Goal: Information Seeking & Learning: Learn about a topic

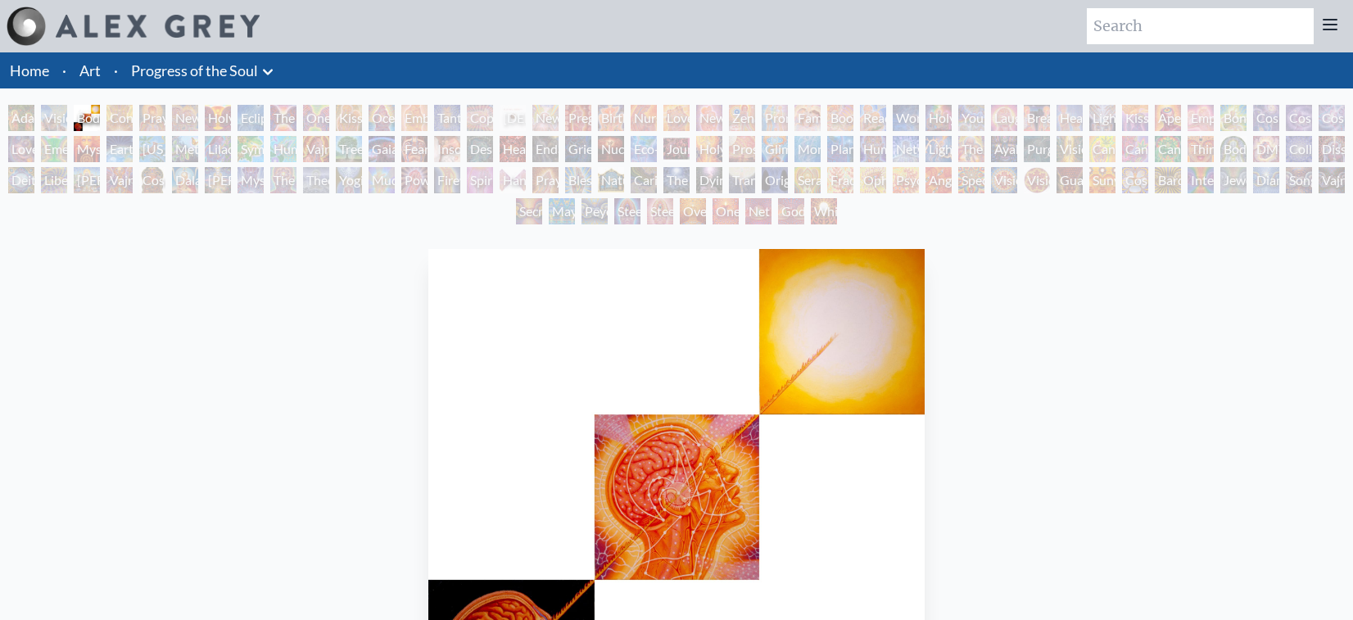
click at [264, 120] on div "Eclipse" at bounding box center [251, 118] width 26 height 26
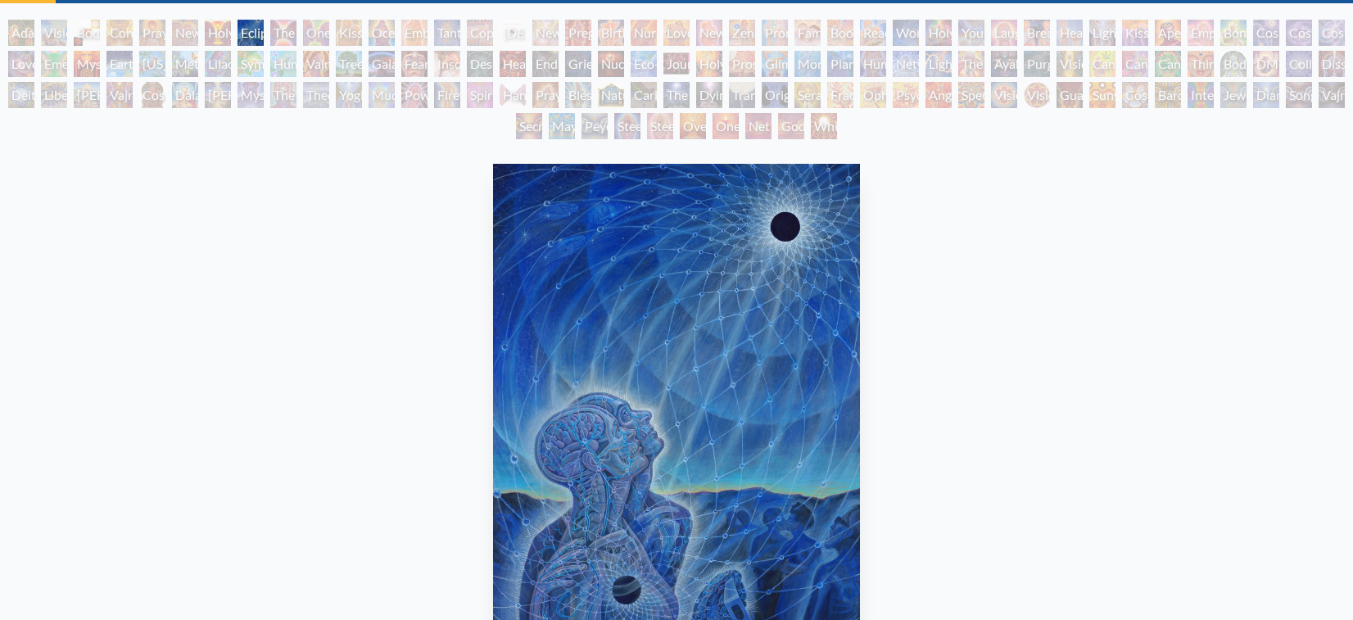
scroll to position [92, 0]
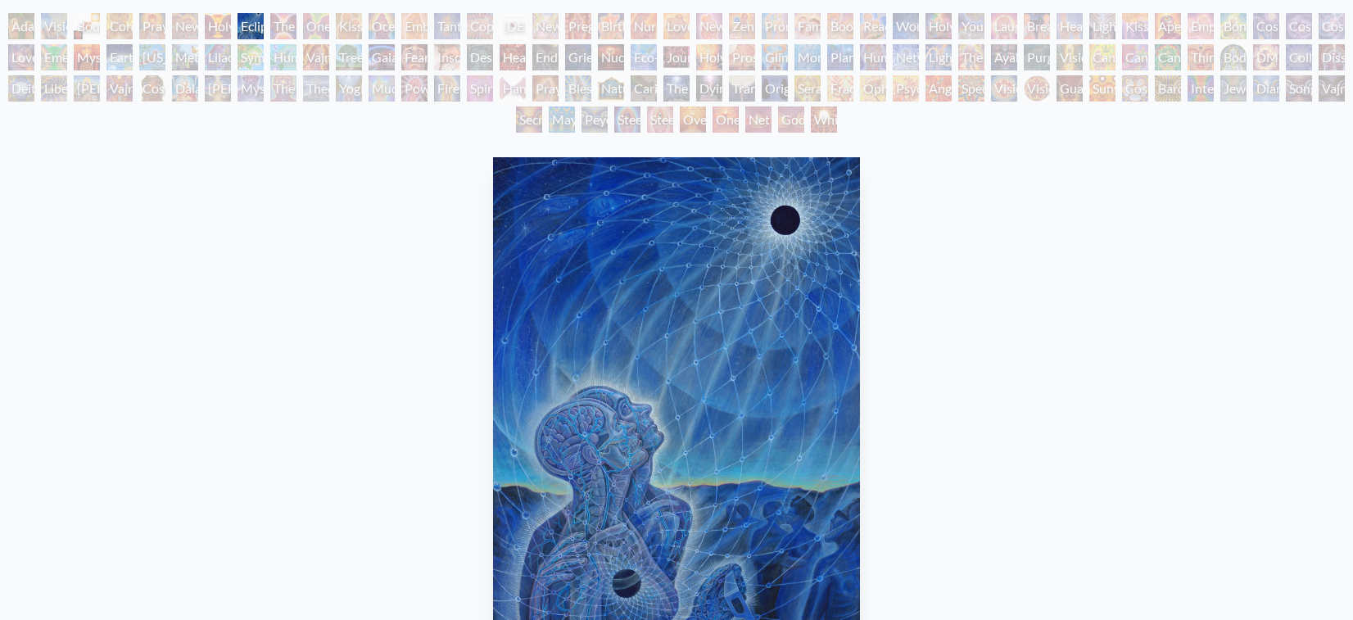
click at [767, 62] on div "Glimpsing the Empyrean" at bounding box center [775, 57] width 26 height 26
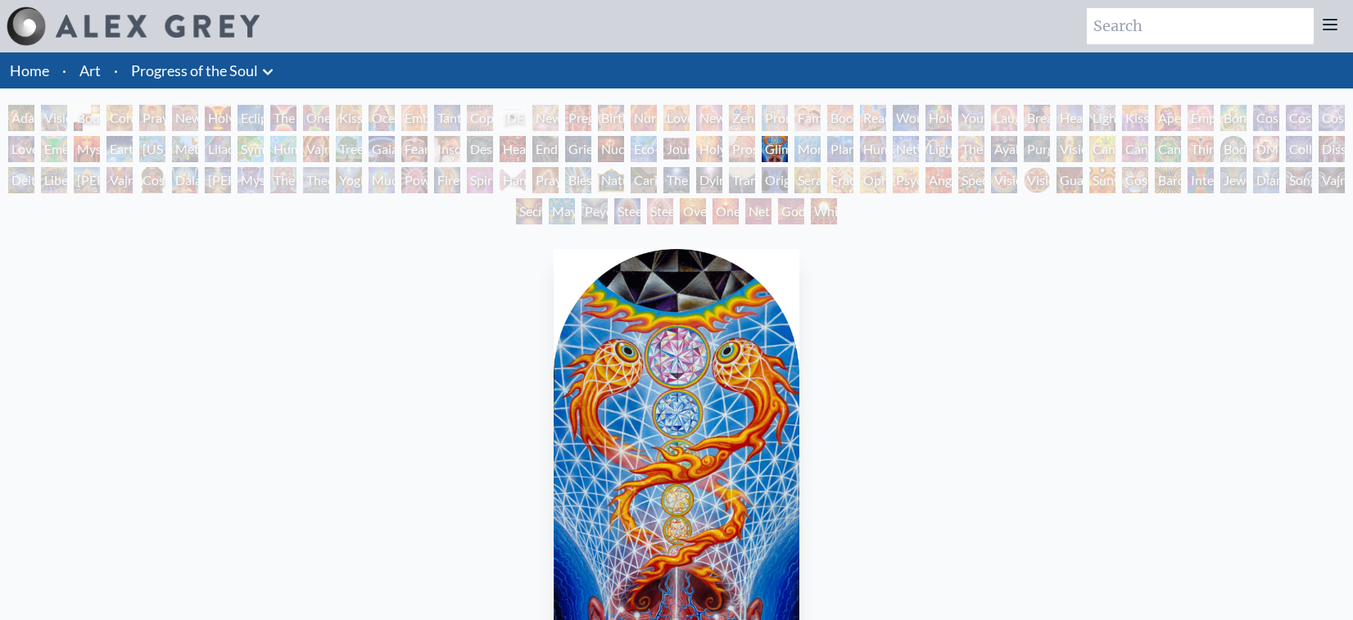
click at [356, 126] on div "Kissing" at bounding box center [349, 118] width 26 height 26
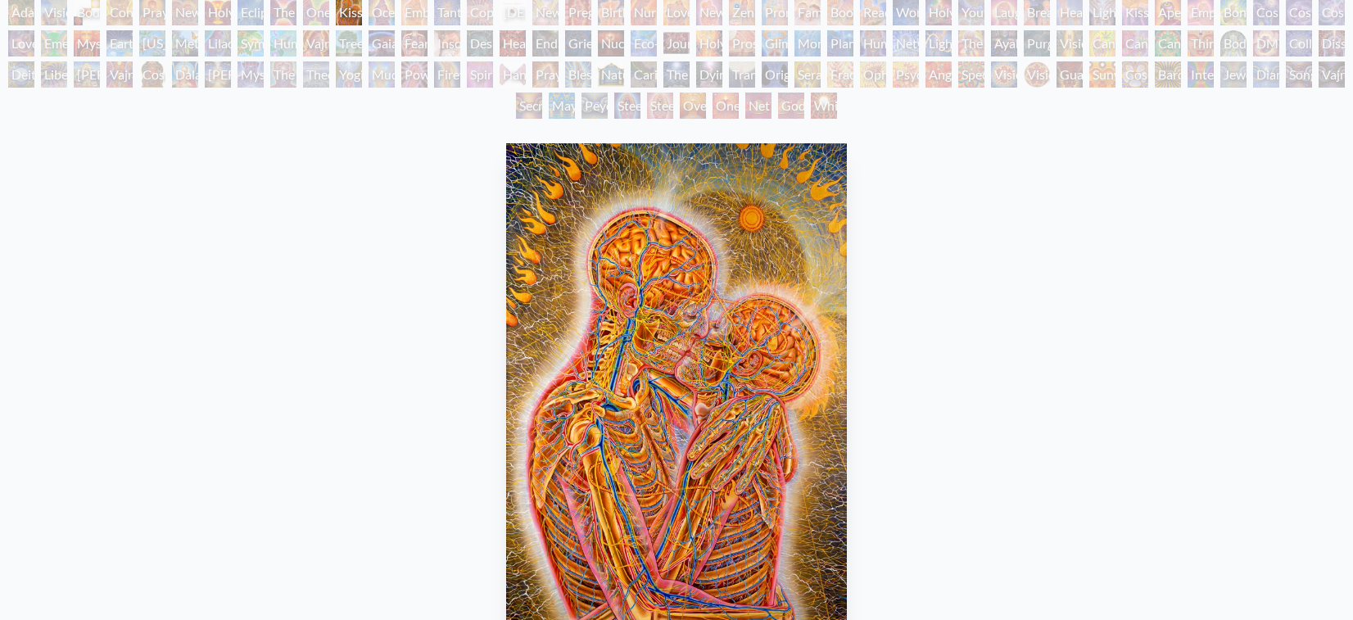
scroll to position [92, 0]
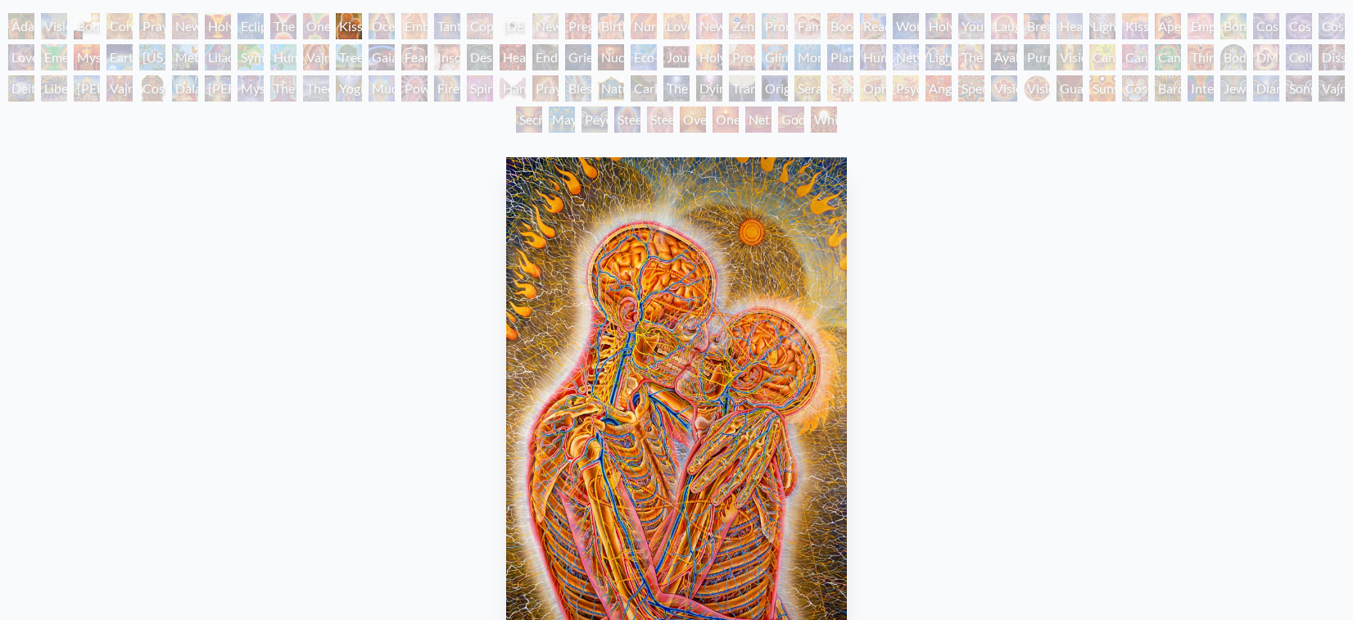
click at [280, 48] on div "[PERSON_NAME] & Eve Visionary Origin of Language Body, Mind, Spirit Contemplati…" at bounding box center [676, 75] width 1353 height 125
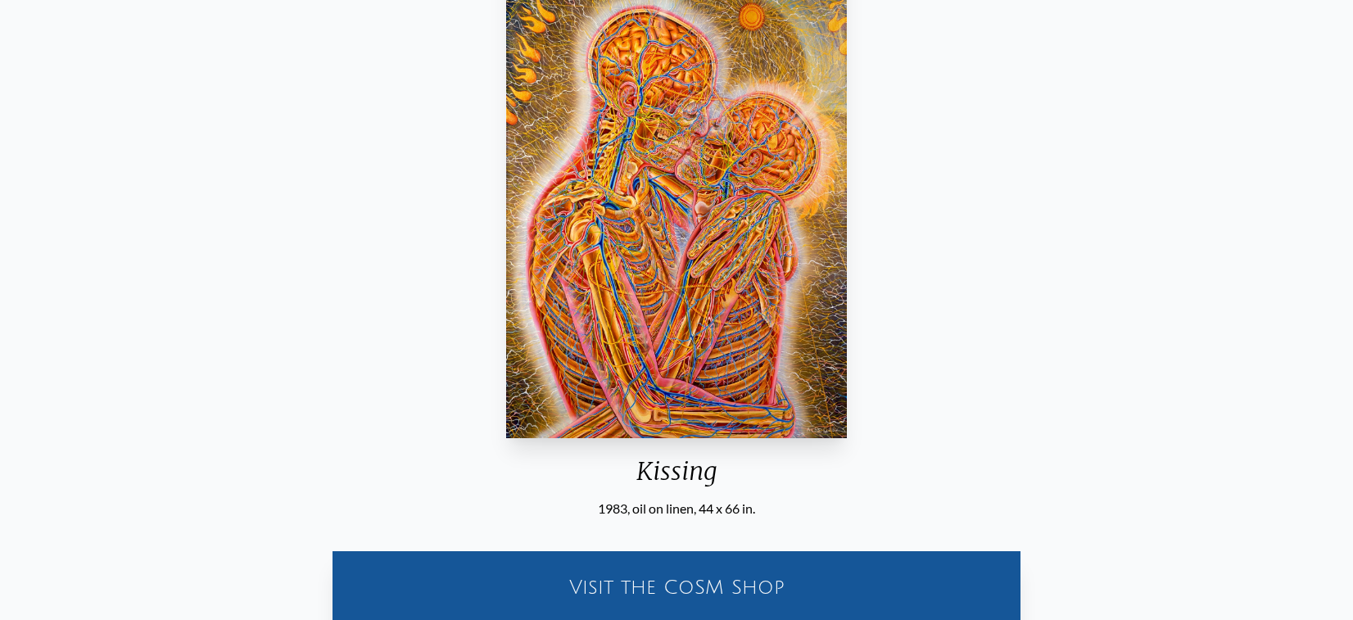
scroll to position [308, 0]
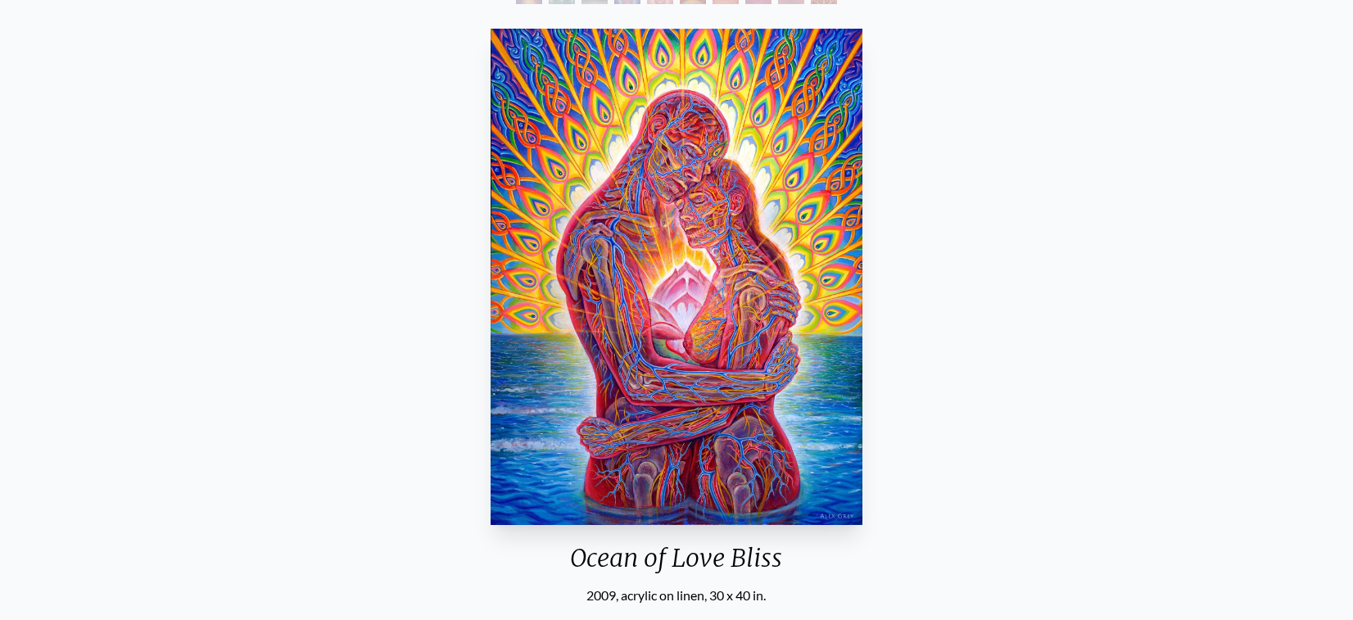
scroll to position [216, 0]
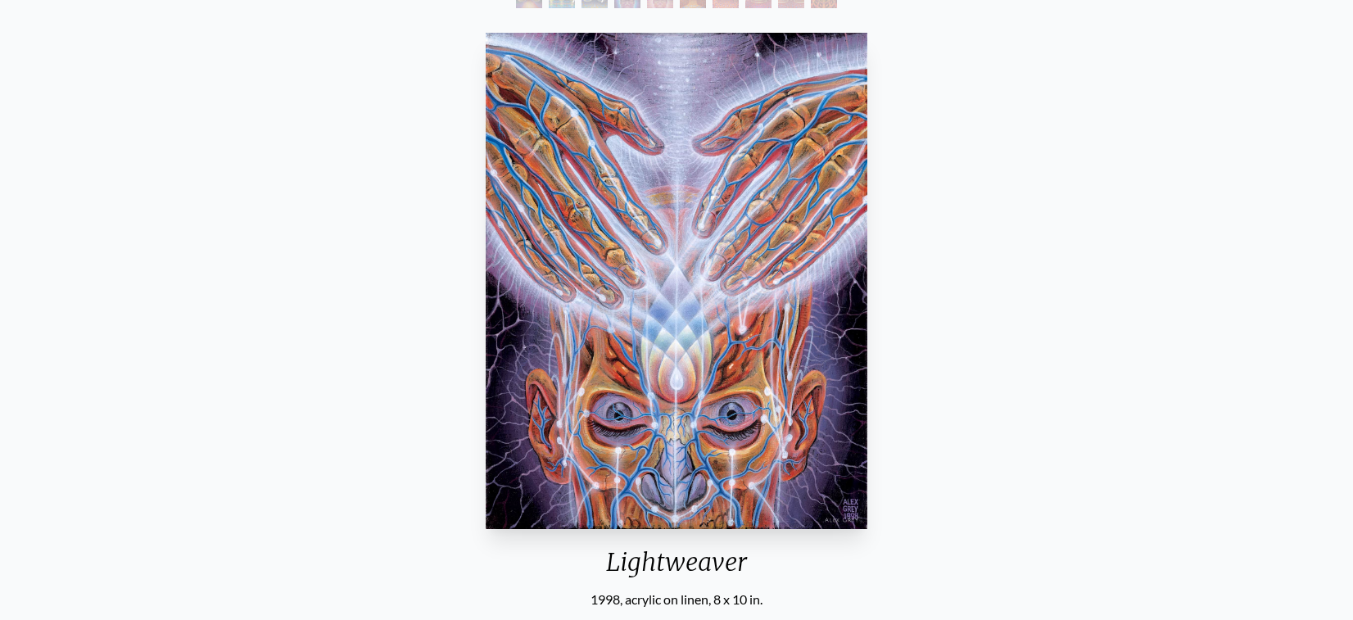
scroll to position [249, 0]
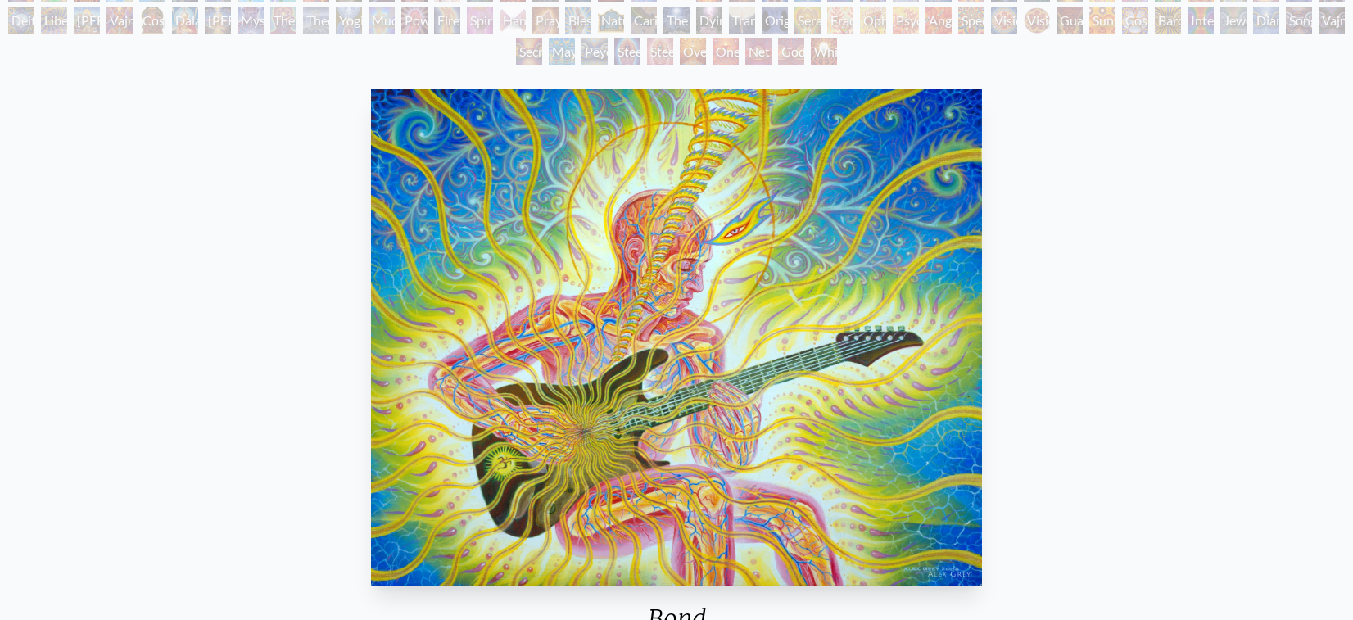
scroll to position [156, 0]
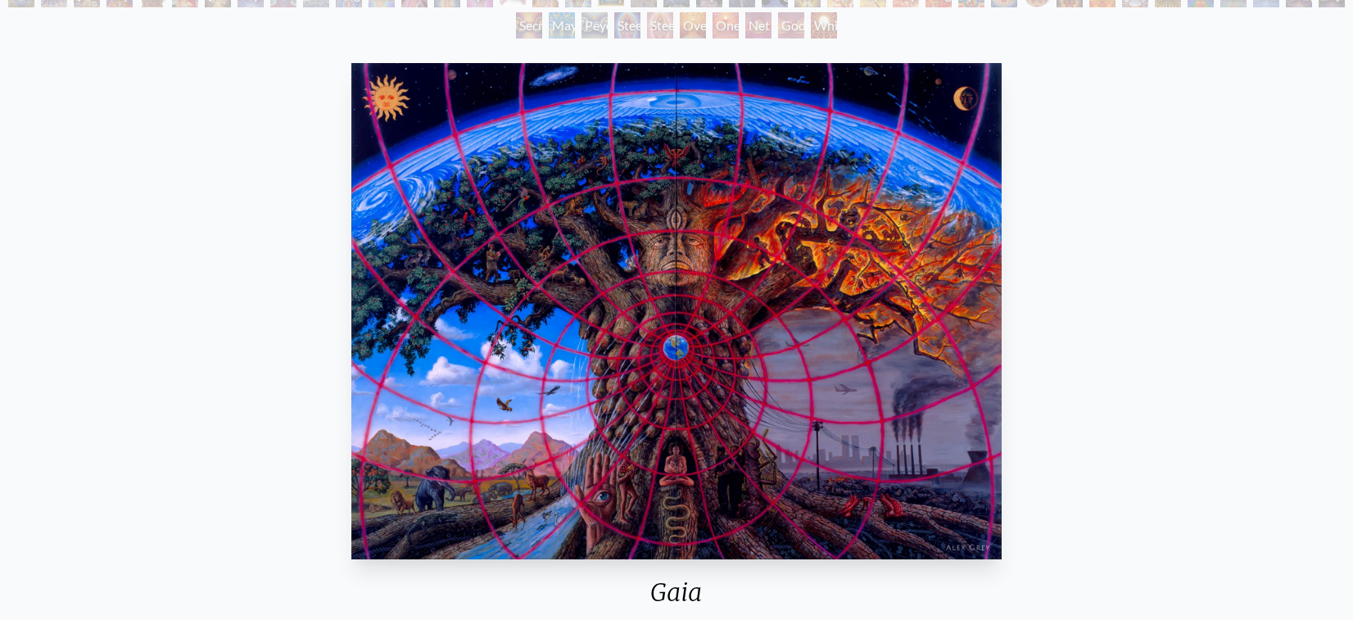
scroll to position [188, 0]
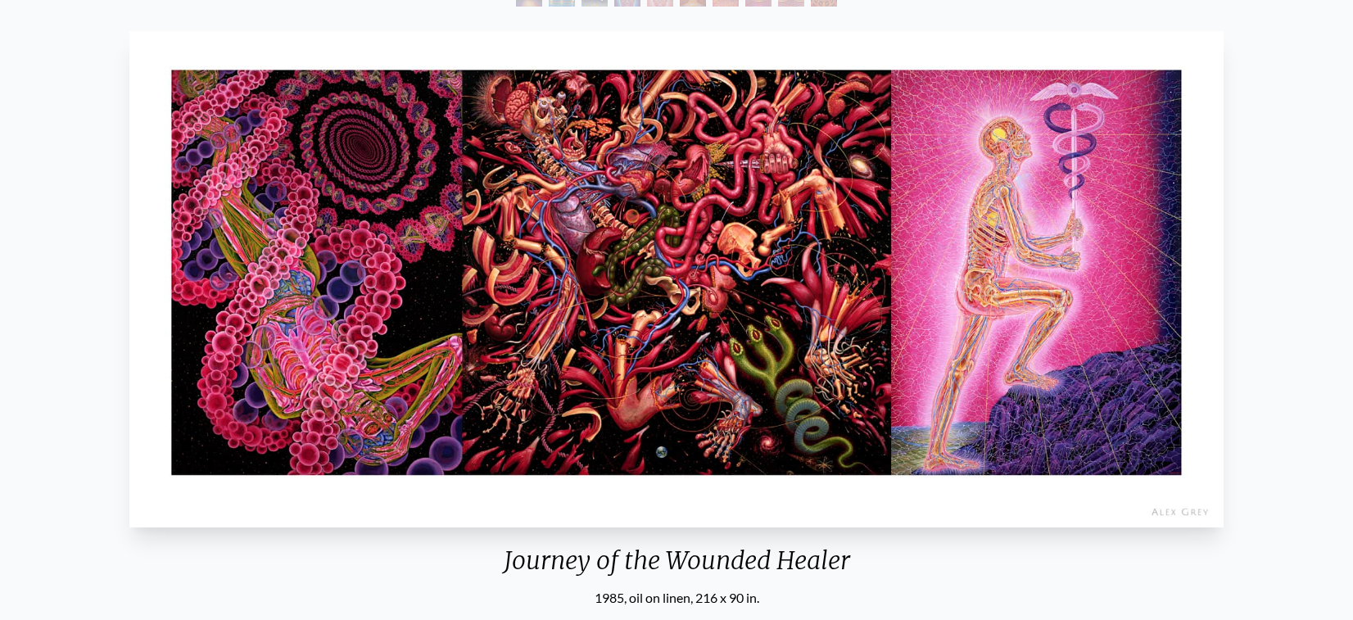
scroll to position [221, 0]
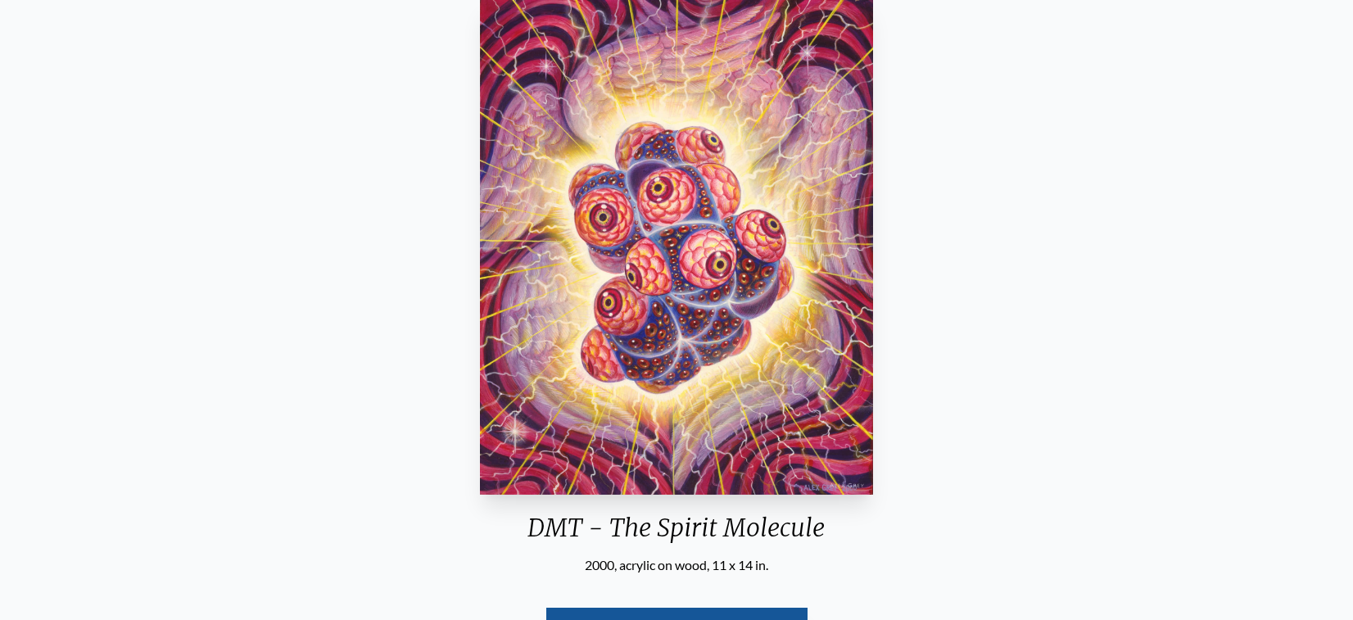
scroll to position [254, 0]
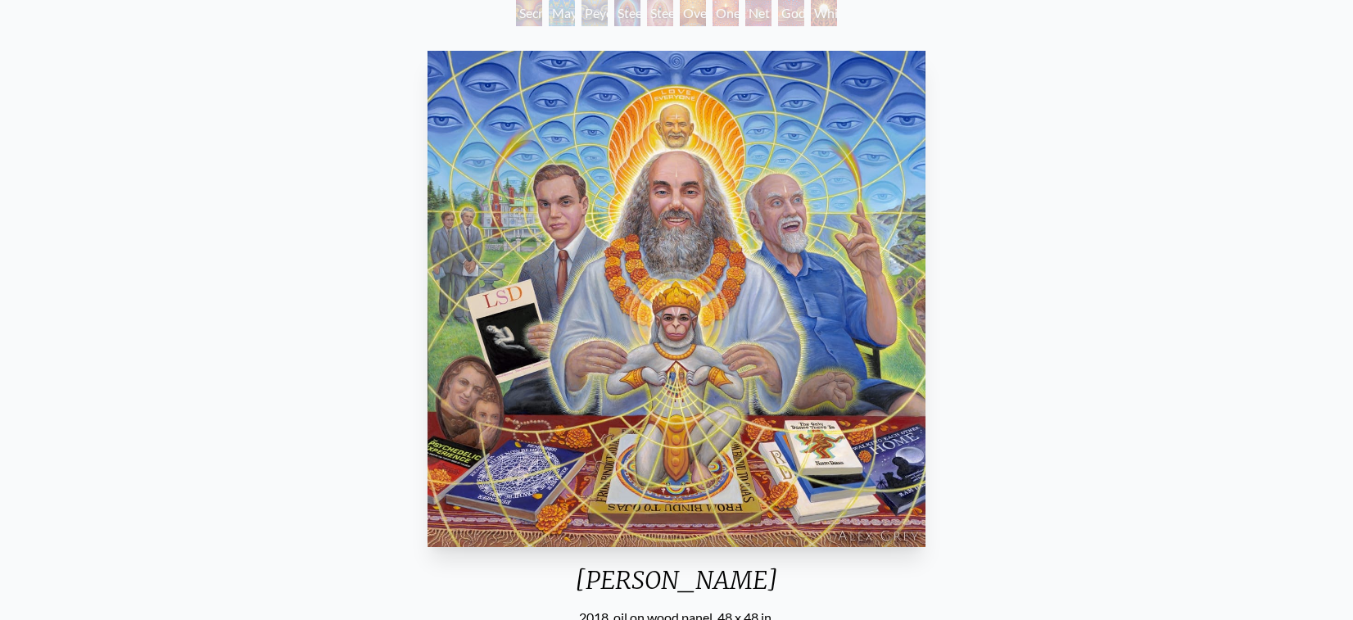
scroll to position [189, 0]
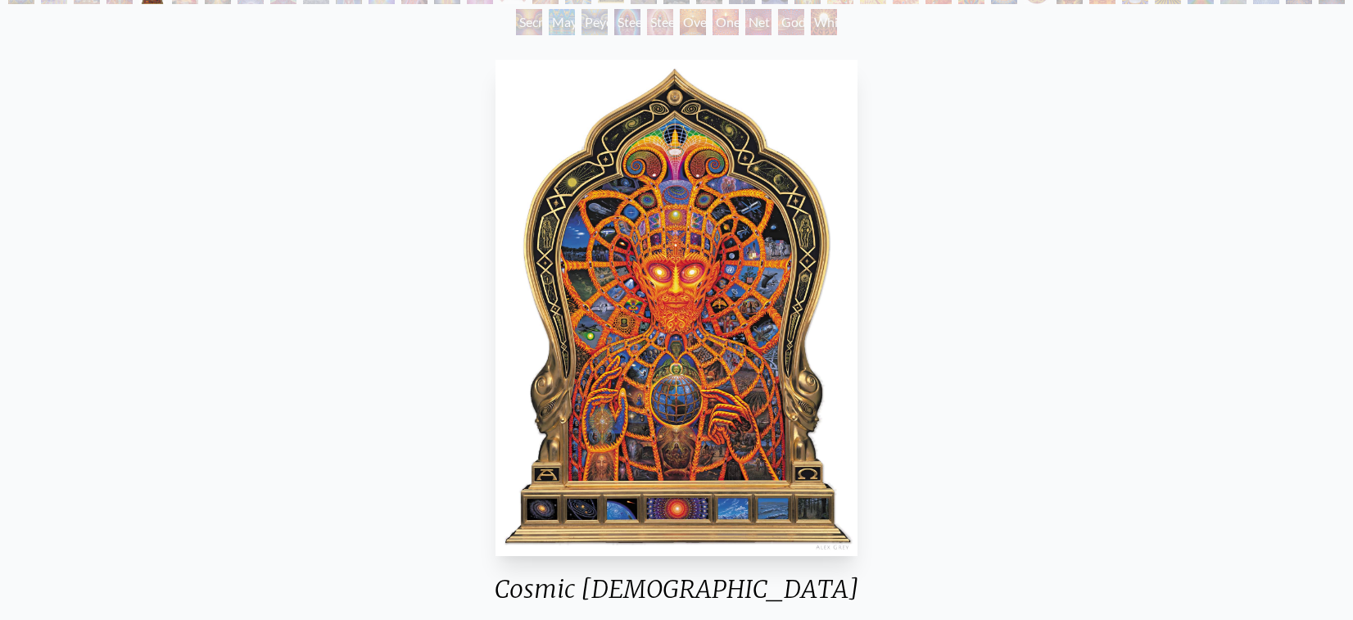
click at [680, 327] on img "87 / 133" at bounding box center [676, 308] width 361 height 496
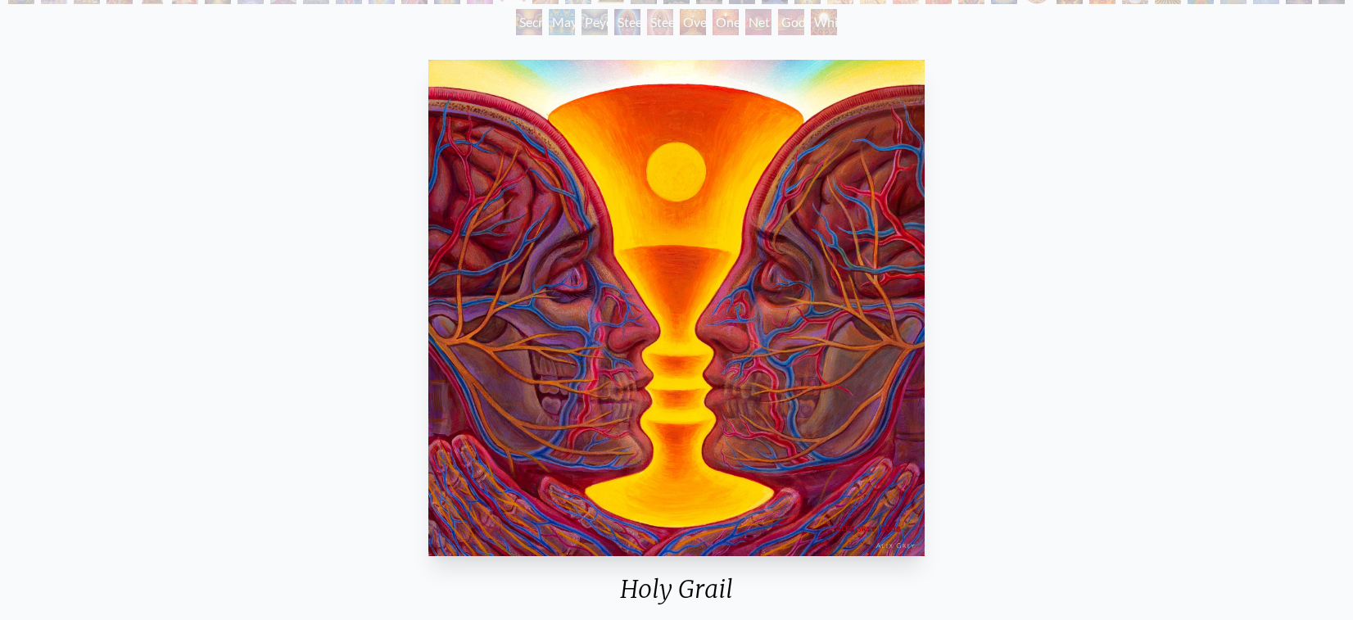
click at [904, 293] on img "7 / 133" at bounding box center [676, 308] width 496 height 496
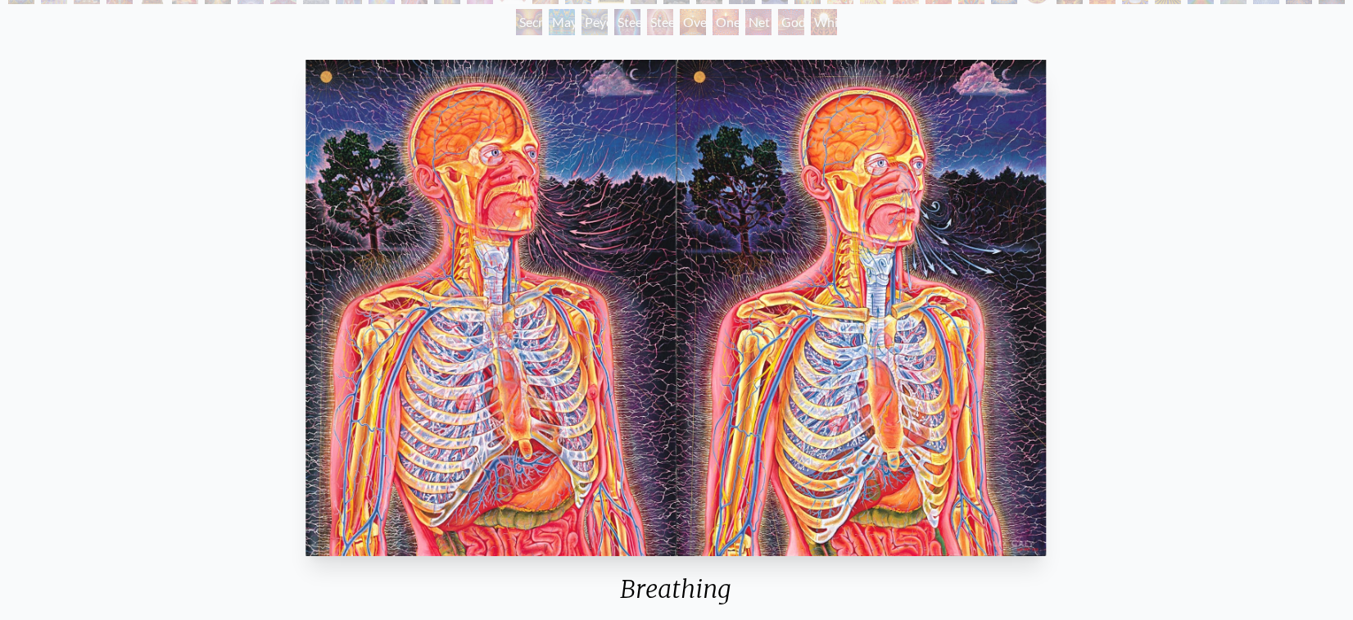
click at [373, 462] on img "32 / 133" at bounding box center [676, 308] width 741 height 496
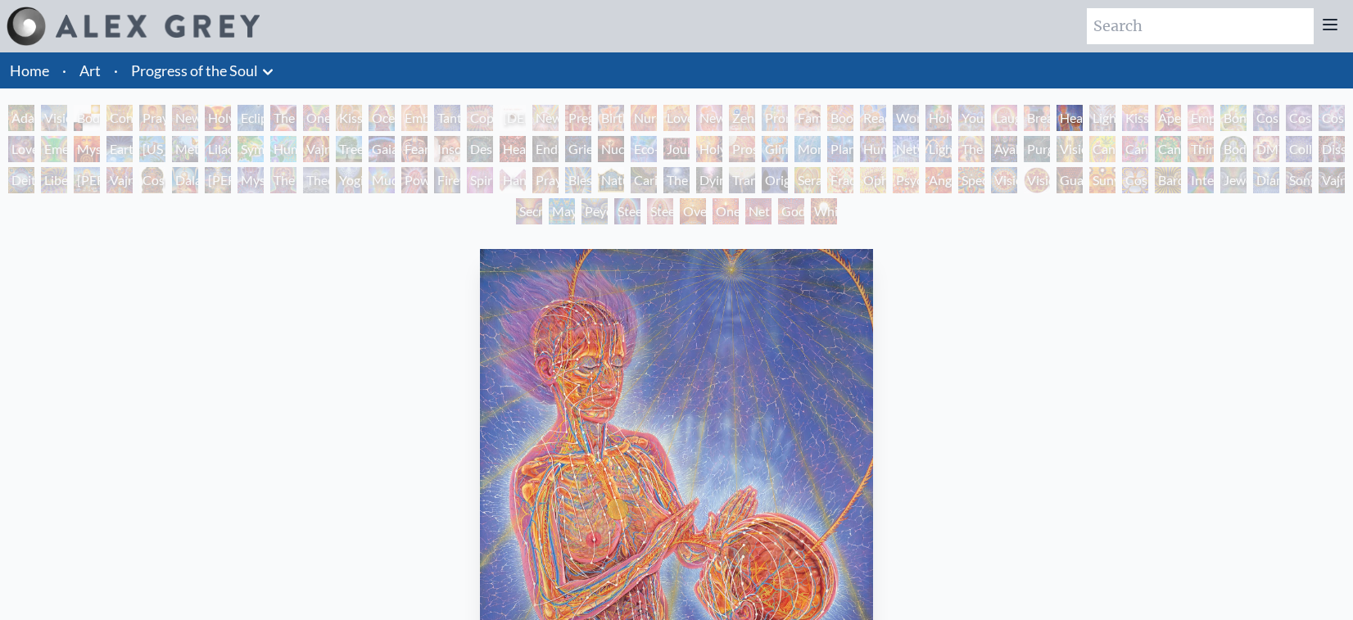
click at [27, 79] on li "Home" at bounding box center [28, 70] width 56 height 36
click at [87, 74] on link "Art" at bounding box center [89, 70] width 21 height 23
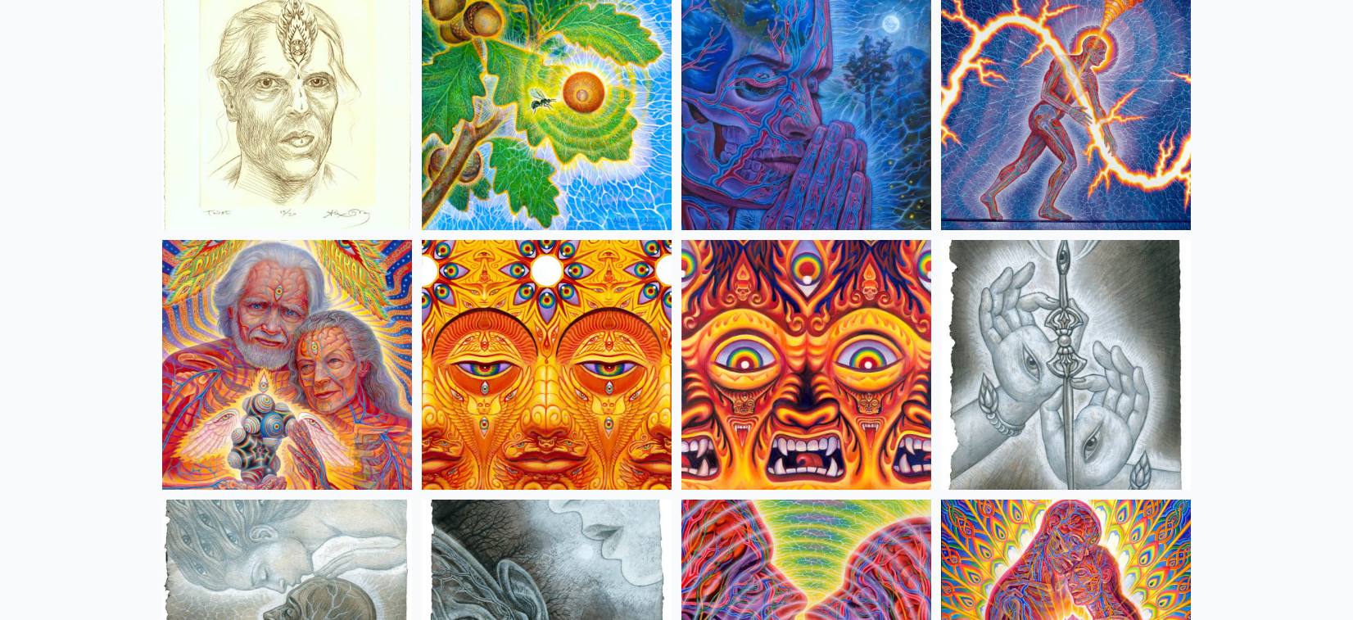
scroll to position [4876, 0]
